Goal: Task Accomplishment & Management: Manage account settings

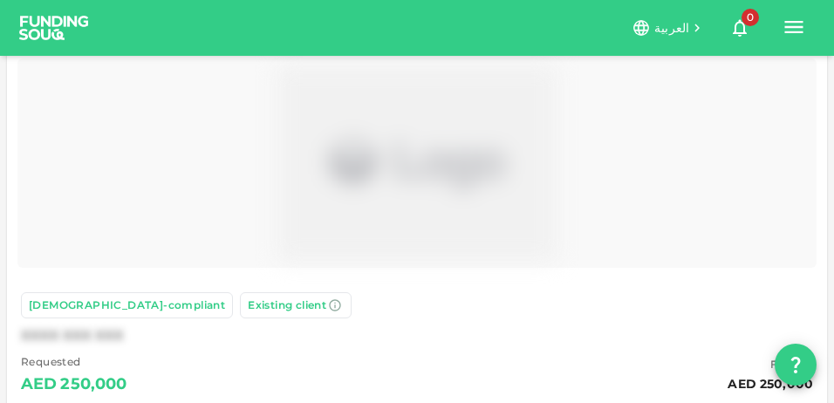
click at [774, 30] on div "العربية 0 A" at bounding box center [450, 28] width 726 height 41
click at [783, 28] on icon "button" at bounding box center [794, 27] width 24 height 24
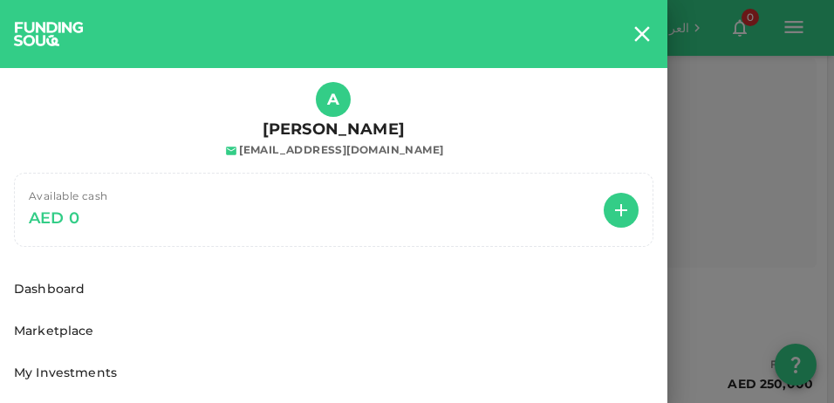
click at [310, 141] on span "[EMAIL_ADDRESS][DOMAIN_NAME]" at bounding box center [333, 149] width 220 height 17
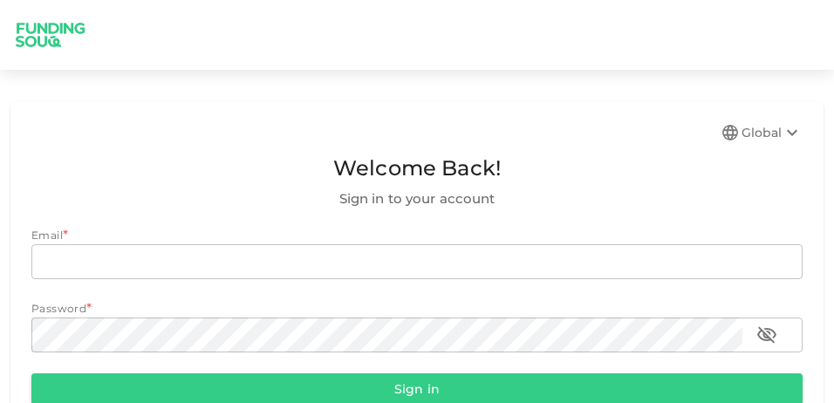
scroll to position [97, 0]
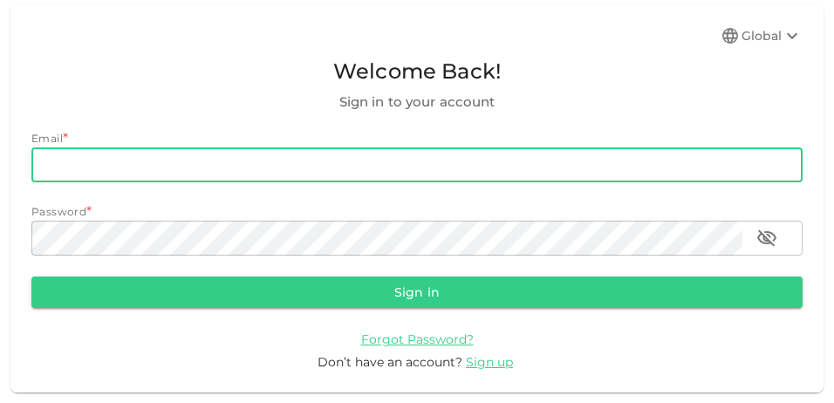
drag, startPoint x: 0, startPoint y: 0, endPoint x: 253, endPoint y: 168, distance: 304.0
click at [253, 168] on input "email" at bounding box center [417, 165] width 772 height 35
type input "[EMAIL_ADDRESS][DOMAIN_NAME]"
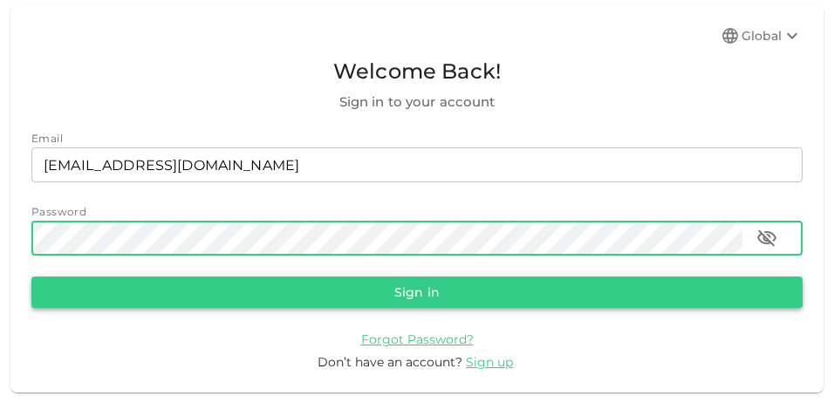
click at [221, 285] on button "Sign in" at bounding box center [417, 292] width 772 height 31
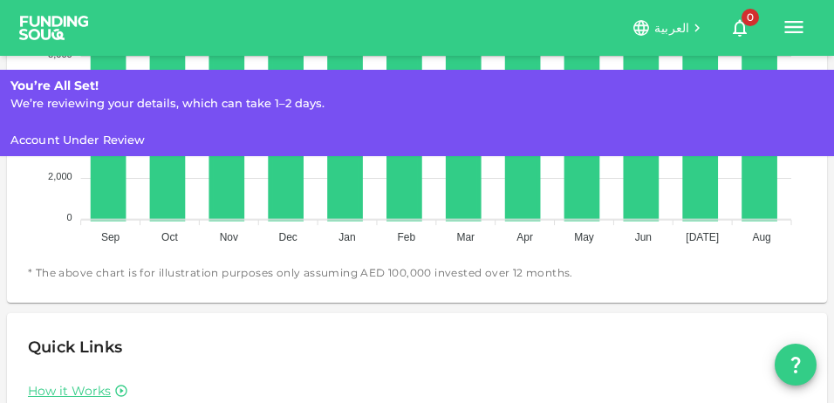
scroll to position [1074, 0]
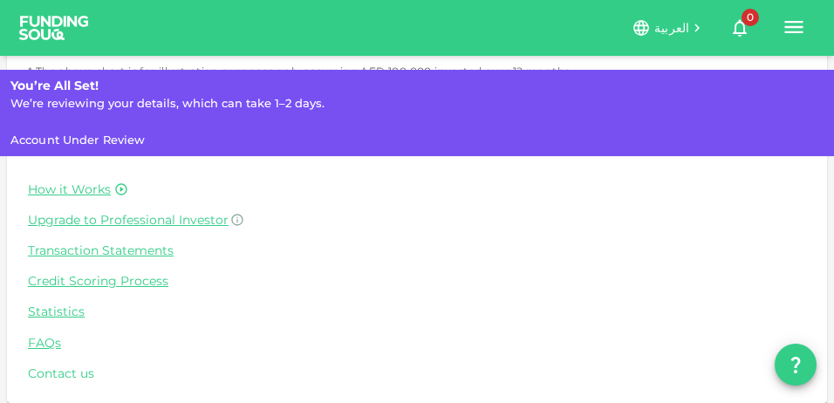
click at [34, 378] on link "Contact us" at bounding box center [417, 374] width 779 height 17
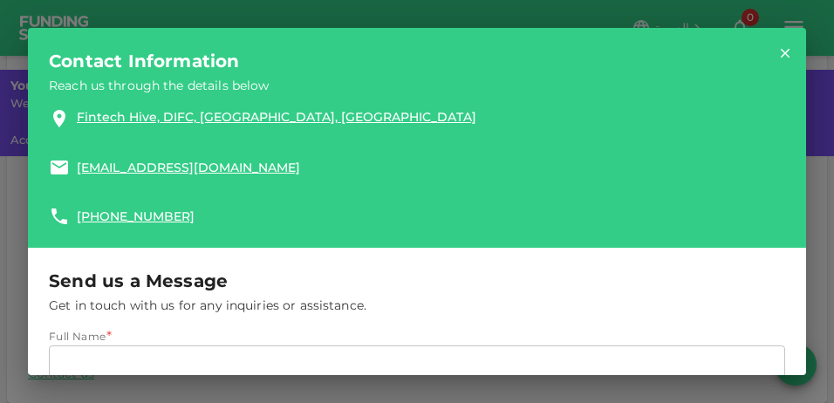
click at [781, 52] on icon at bounding box center [786, 54] width 10 height 10
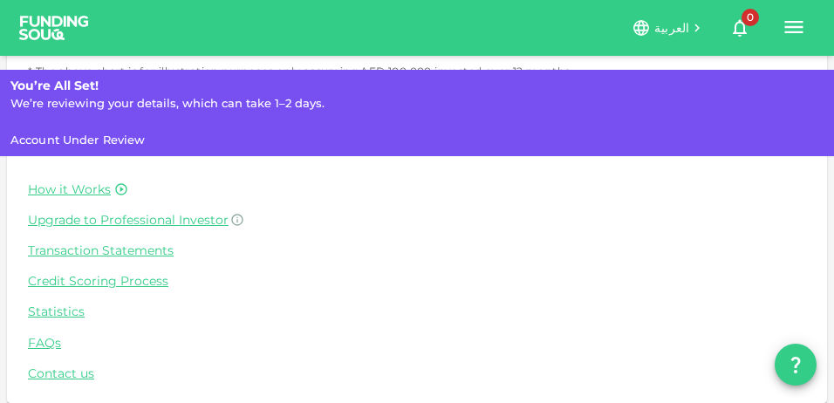
click at [798, 28] on icon "button" at bounding box center [795, 27] width 18 height 12
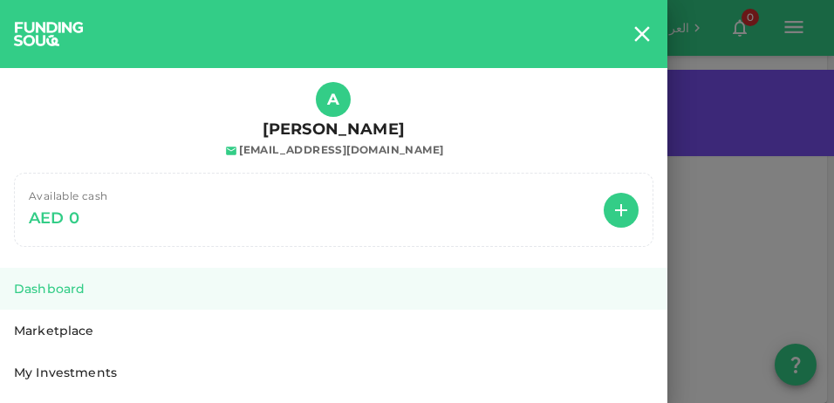
click at [798, 28] on div at bounding box center [417, 201] width 834 height 403
